Goal: Information Seeking & Learning: Learn about a topic

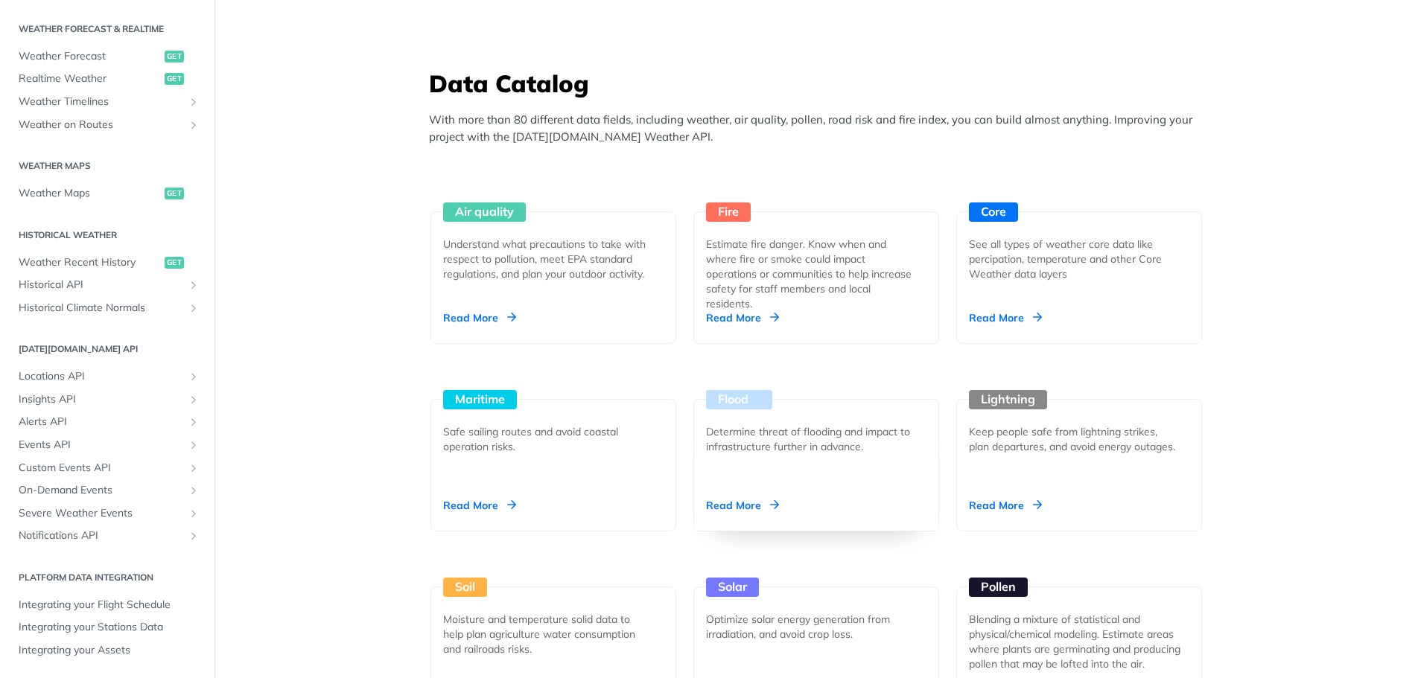
scroll to position [1340, 0]
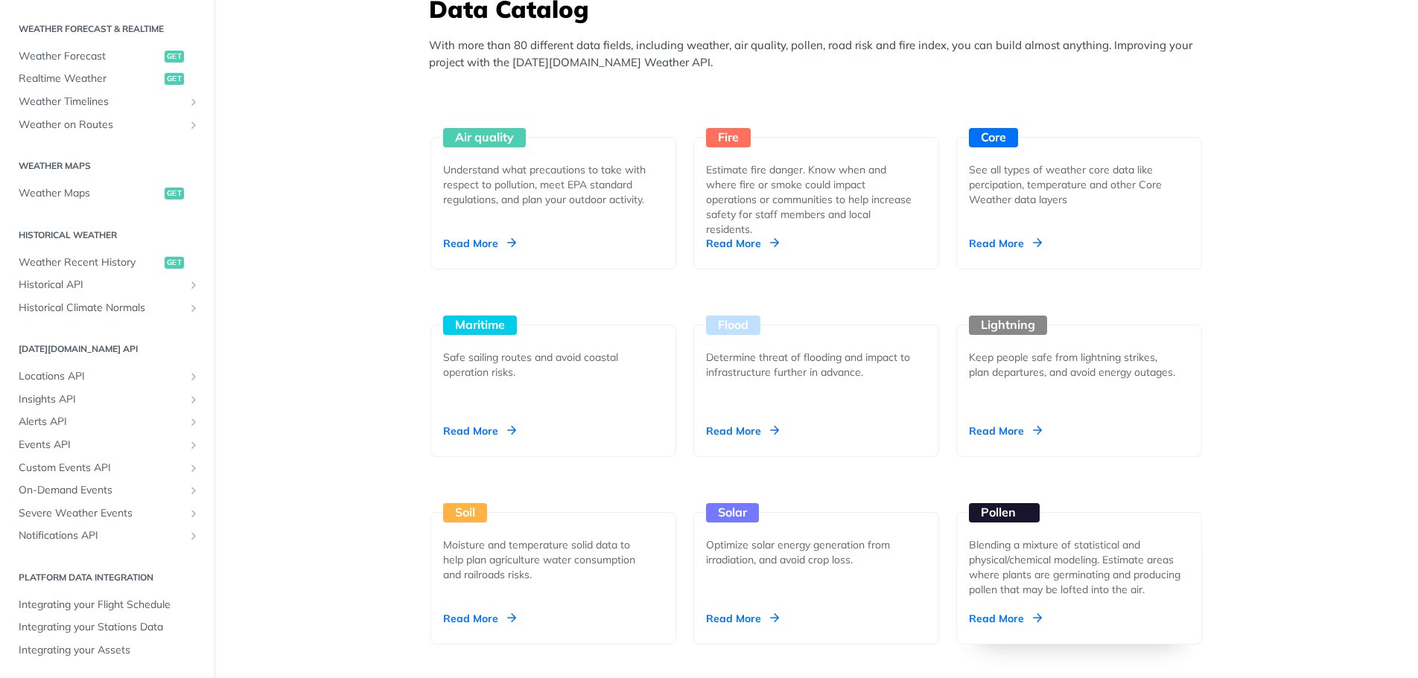
click at [1011, 593] on div "Blending a mixture of statistical and physical/chemical modeling. Estimate area…" at bounding box center [1079, 568] width 220 height 60
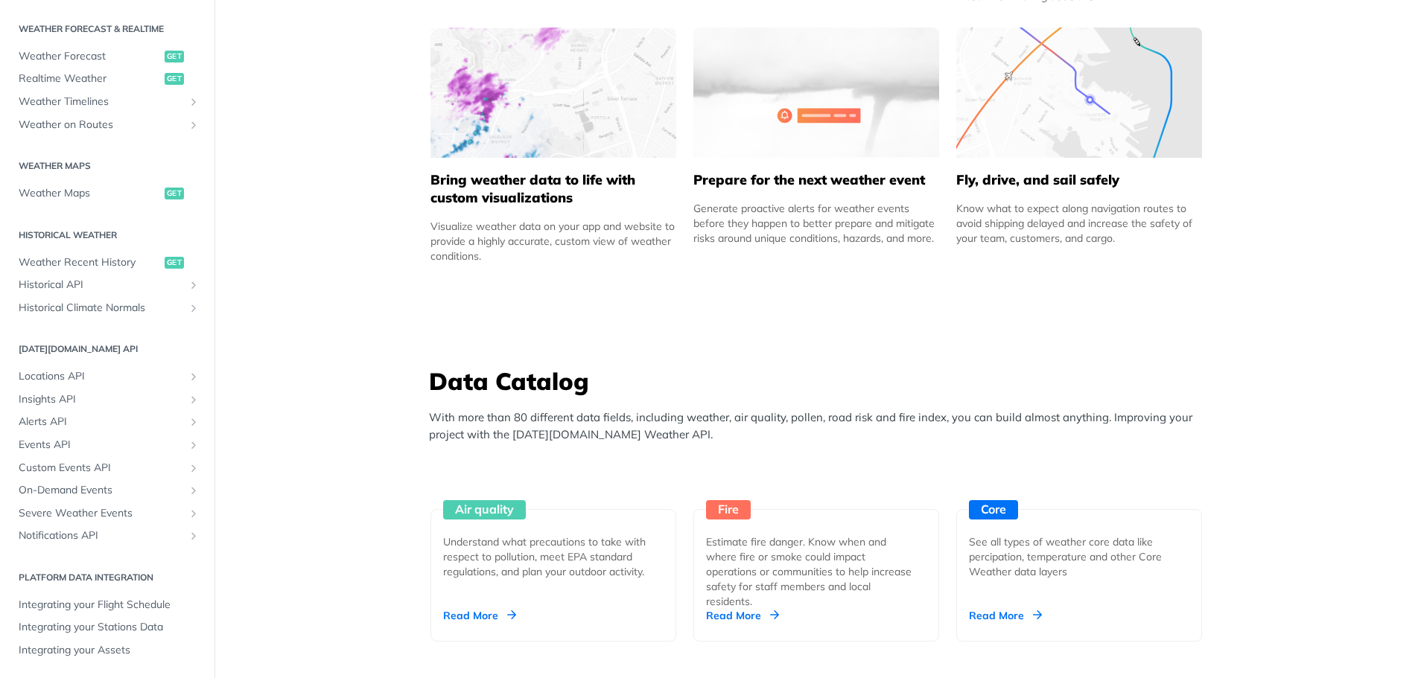
scroll to position [893, 0]
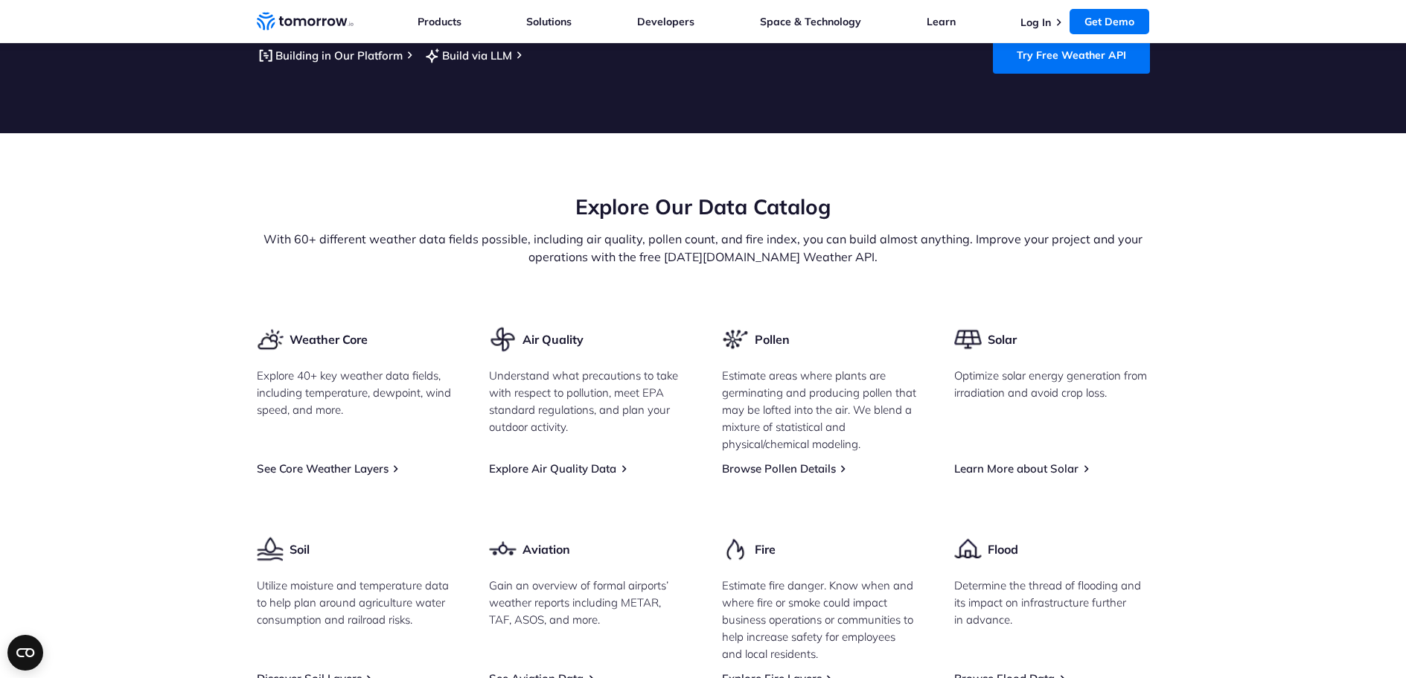
scroll to position [1862, 0]
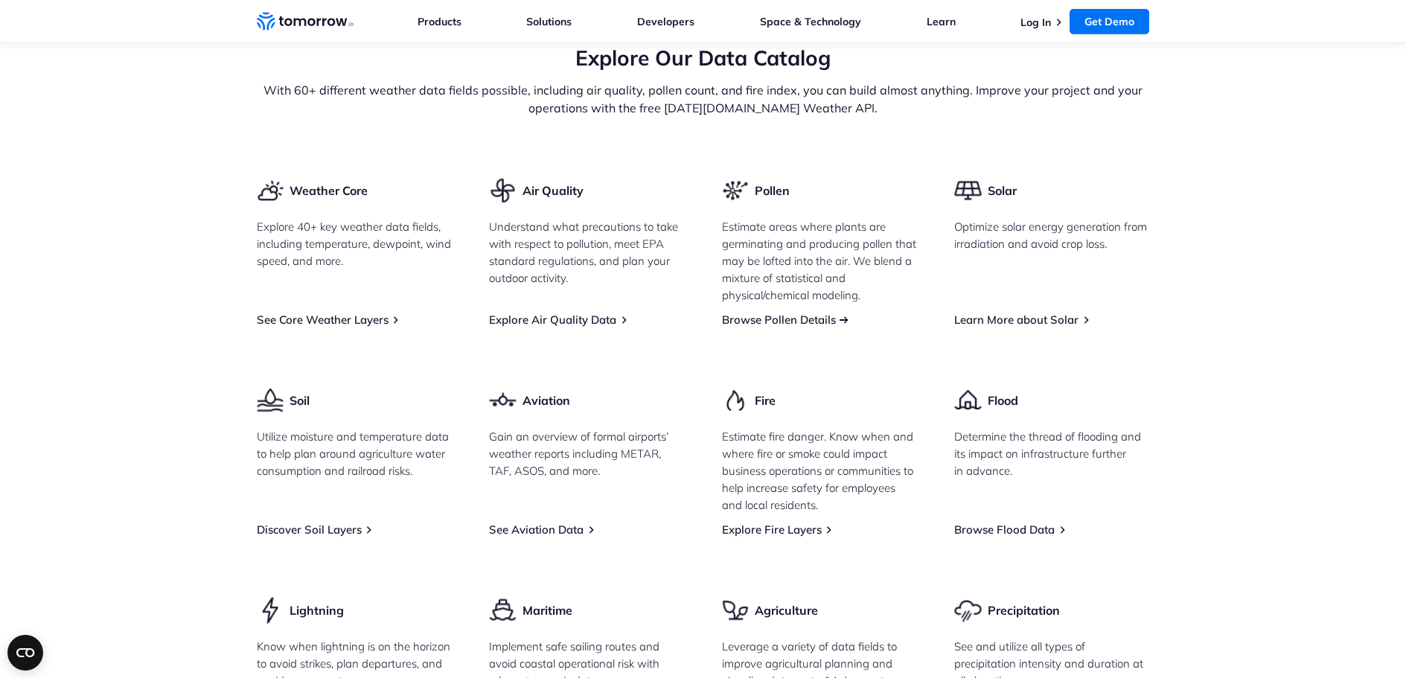
click at [778, 313] on link "Browse Pollen Details" at bounding box center [779, 320] width 114 height 14
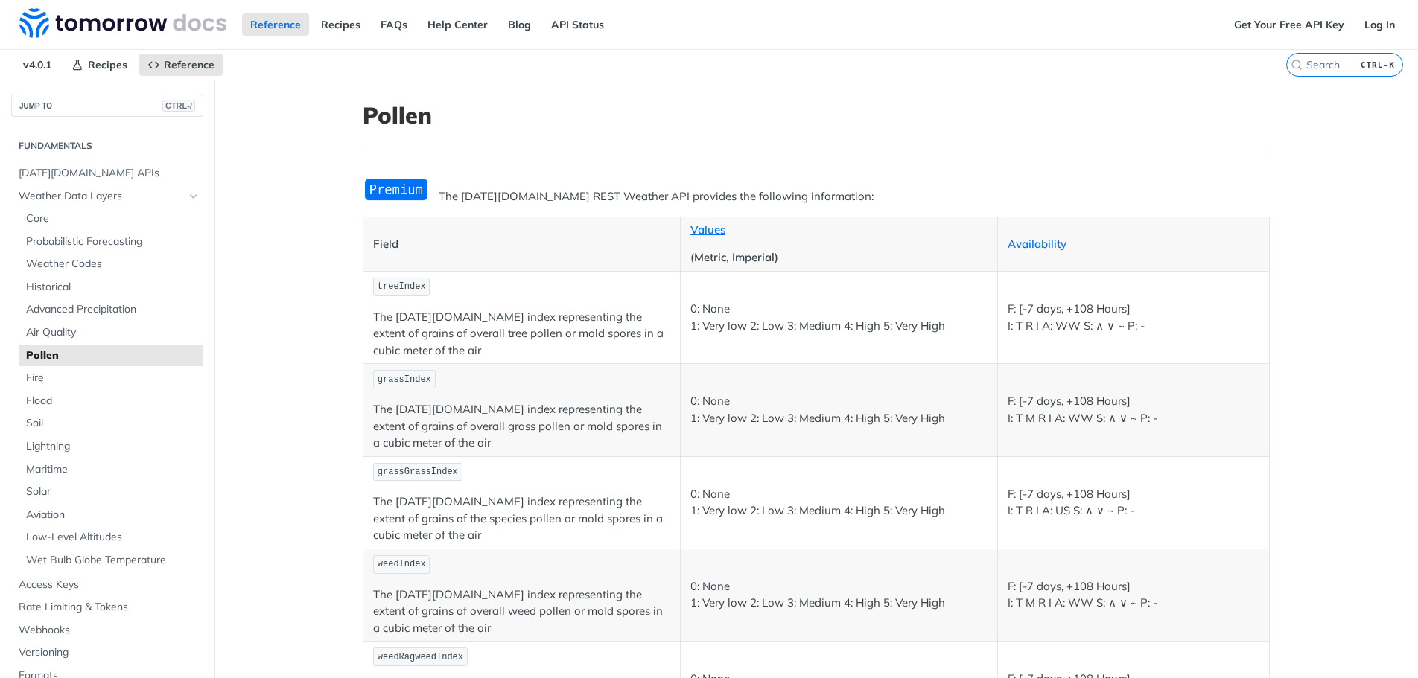
click at [373, 188] on img "Expand image" at bounding box center [396, 189] width 67 height 25
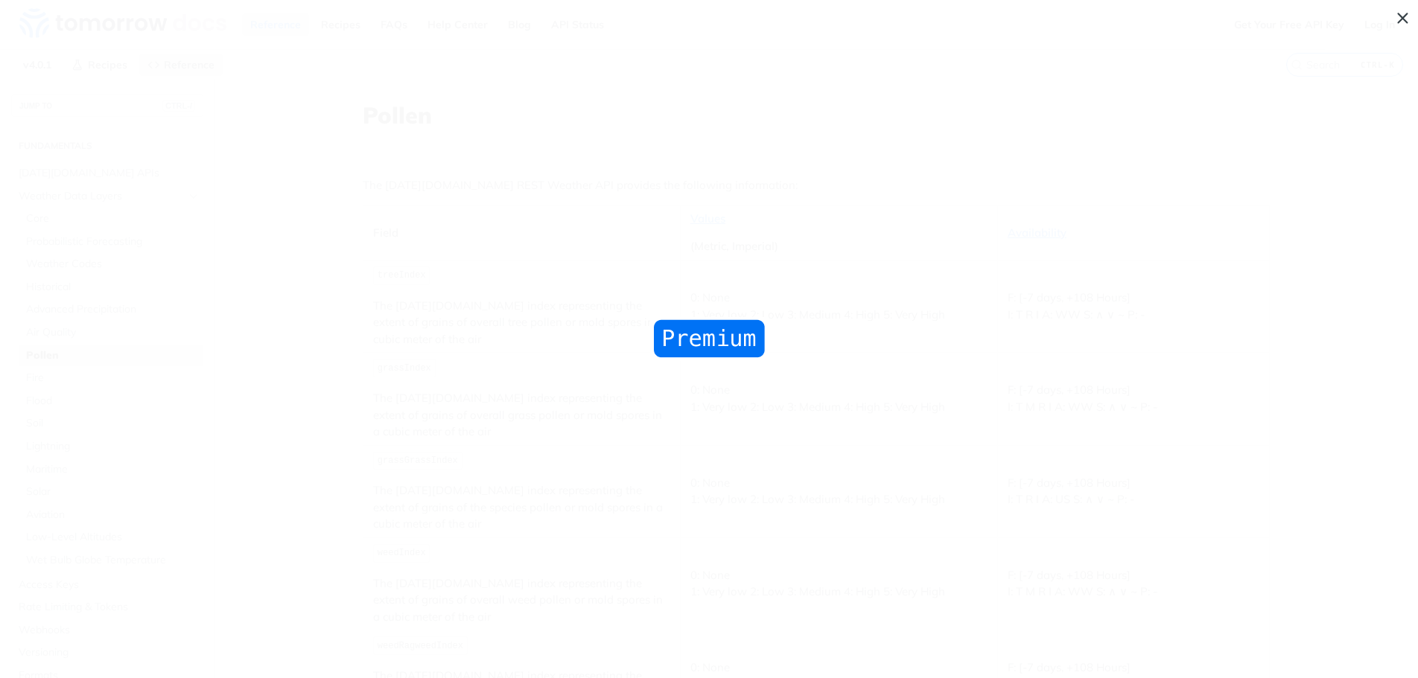
click at [706, 336] on img "Collapse image" at bounding box center [709, 339] width 118 height 44
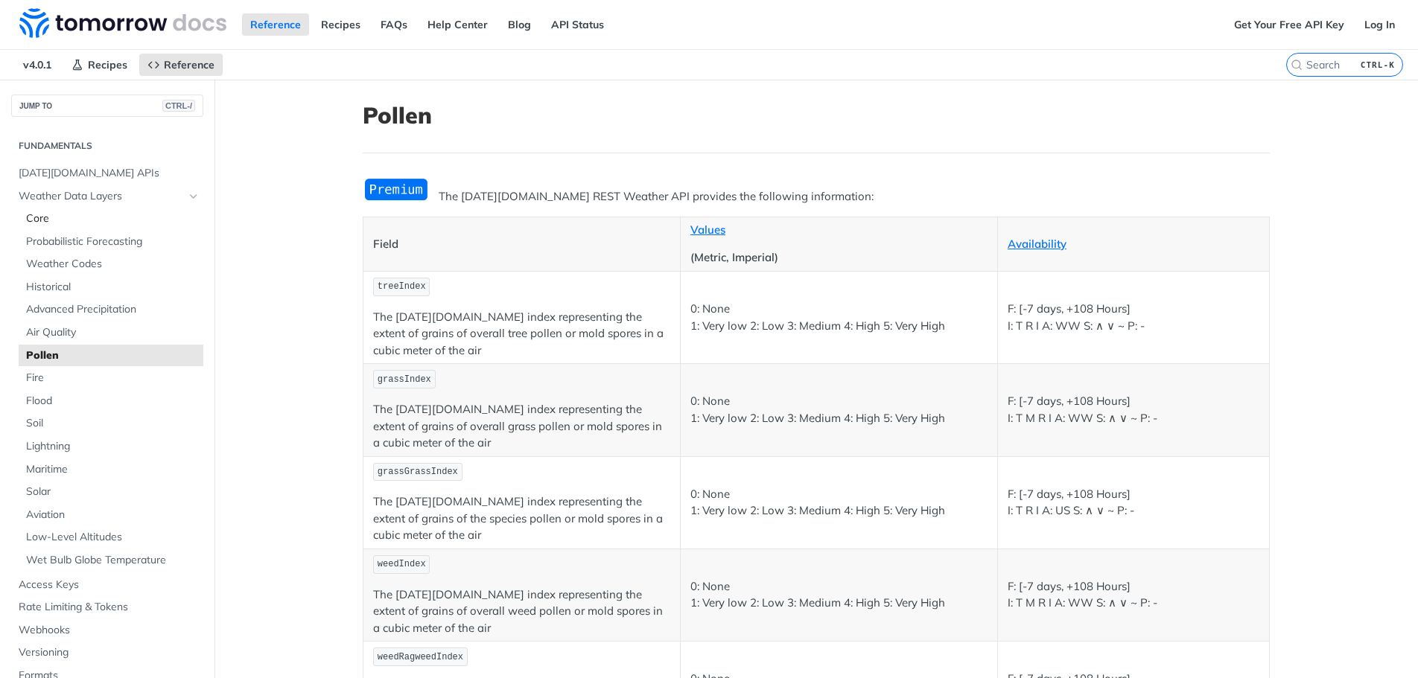
click at [46, 219] on span "Core" at bounding box center [112, 218] width 173 height 15
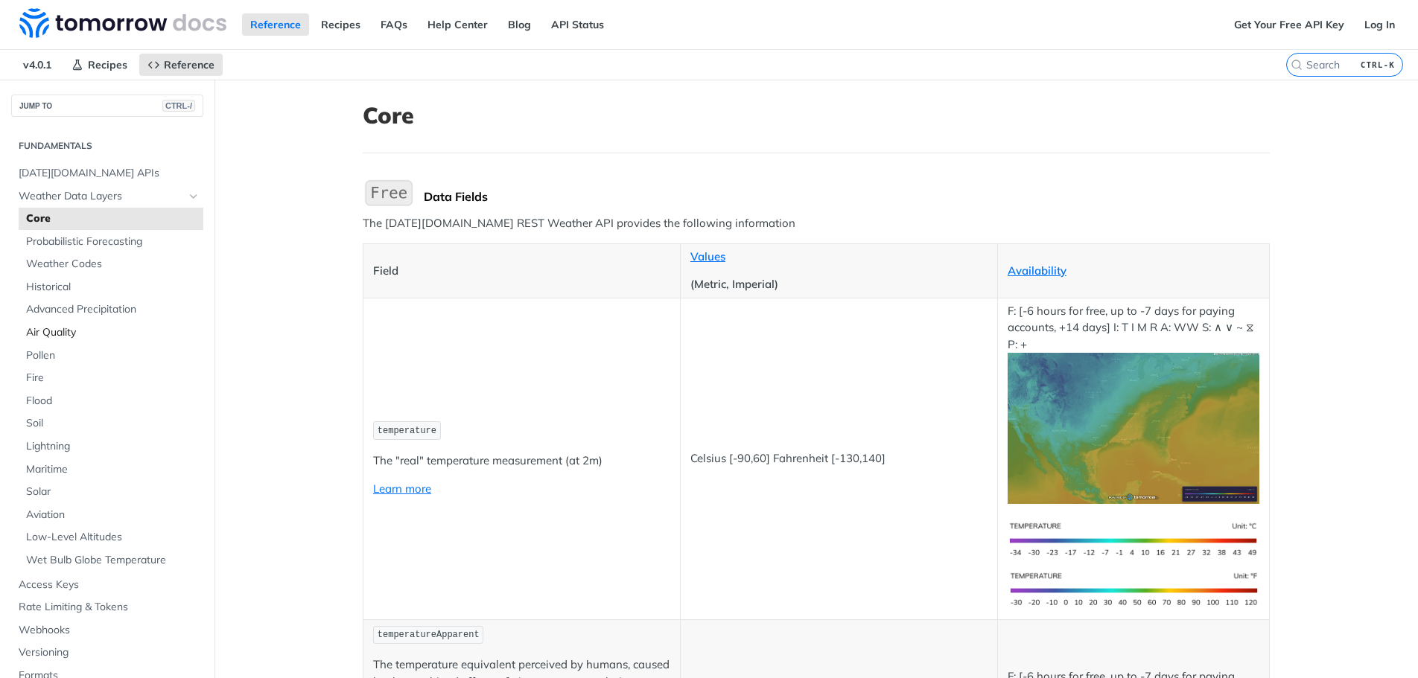
click at [50, 331] on span "Air Quality" at bounding box center [112, 332] width 173 height 15
